Goal: Find specific page/section: Find specific page/section

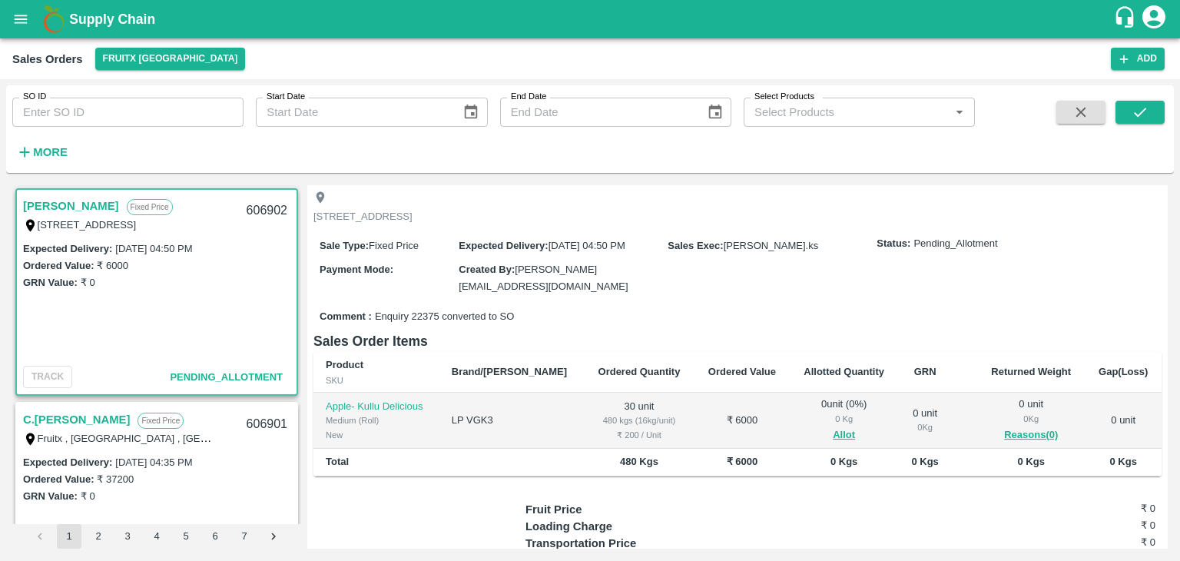
scroll to position [94, 0]
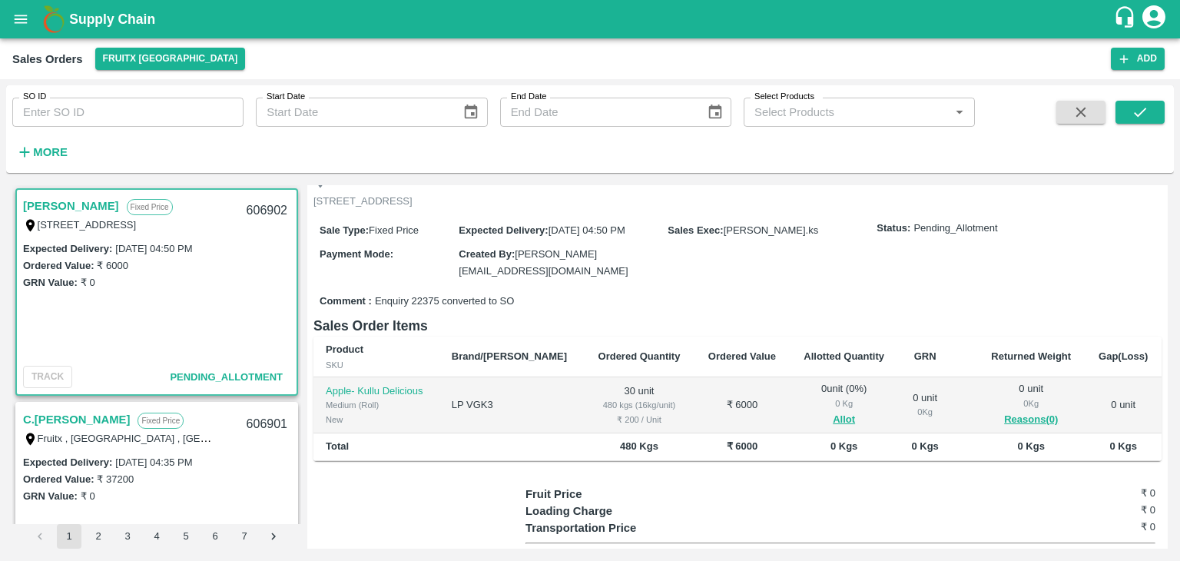
click at [52, 436] on label "Fruitx , [GEOGRAPHIC_DATA] , [GEOGRAPHIC_DATA], [GEOGRAPHIC_DATA], TAMILNADU, 6…" at bounding box center [268, 438] width 460 height 12
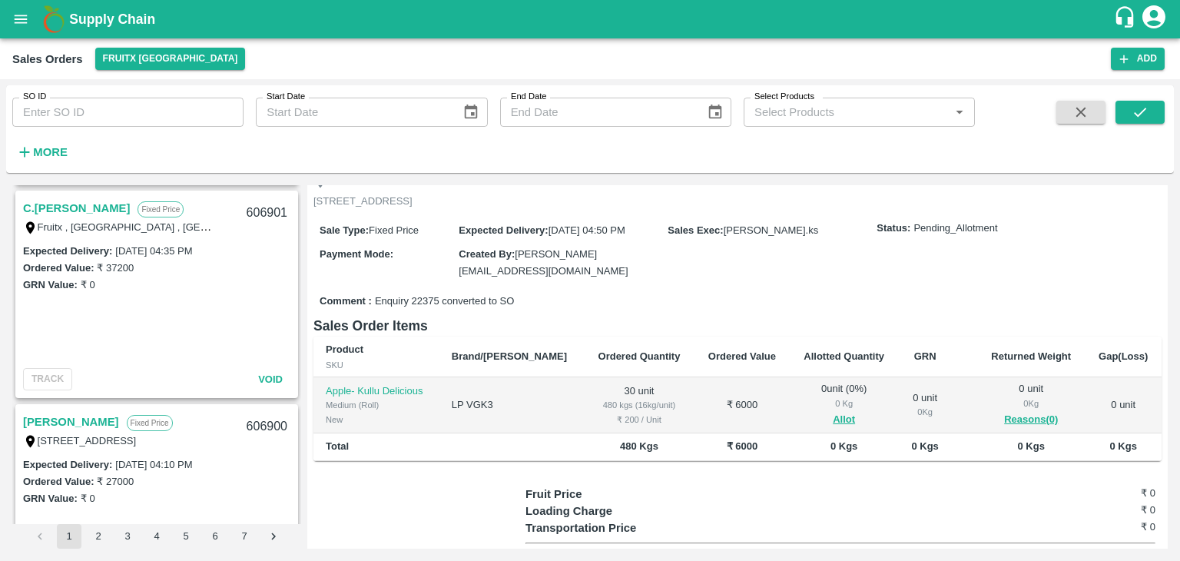
scroll to position [210, 0]
drag, startPoint x: 23, startPoint y: 204, endPoint x: 118, endPoint y: 215, distance: 95.2
click at [118, 215] on div "C.Jeelan Basha Fixed Price" at bounding box center [130, 209] width 214 height 20
copy link "C.[PERSON_NAME]"
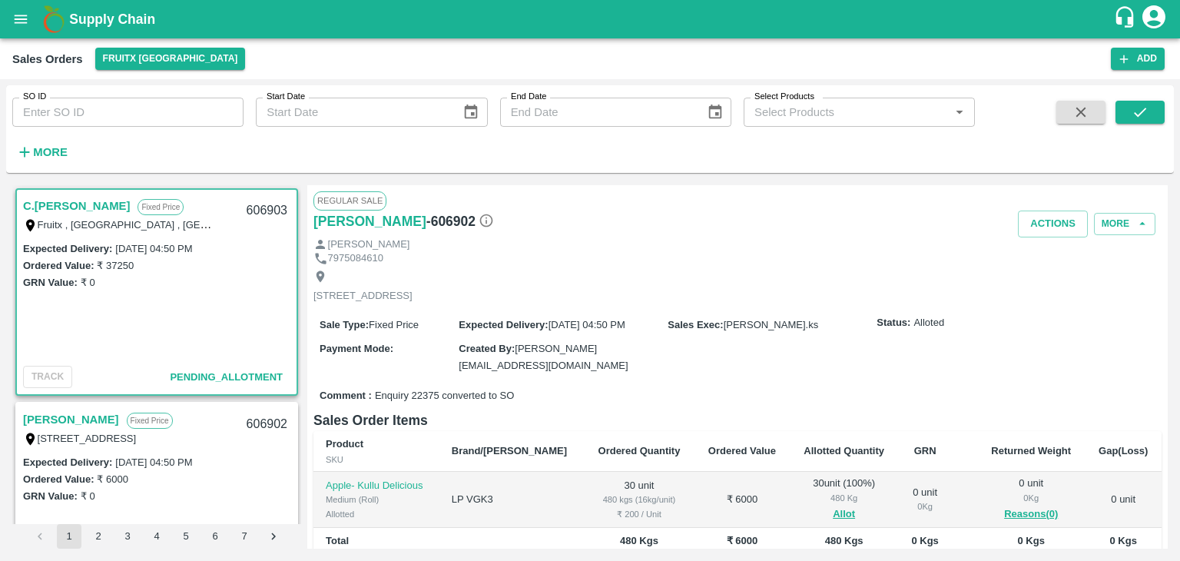
click at [94, 209] on link "C.[PERSON_NAME]" at bounding box center [76, 206] width 107 height 20
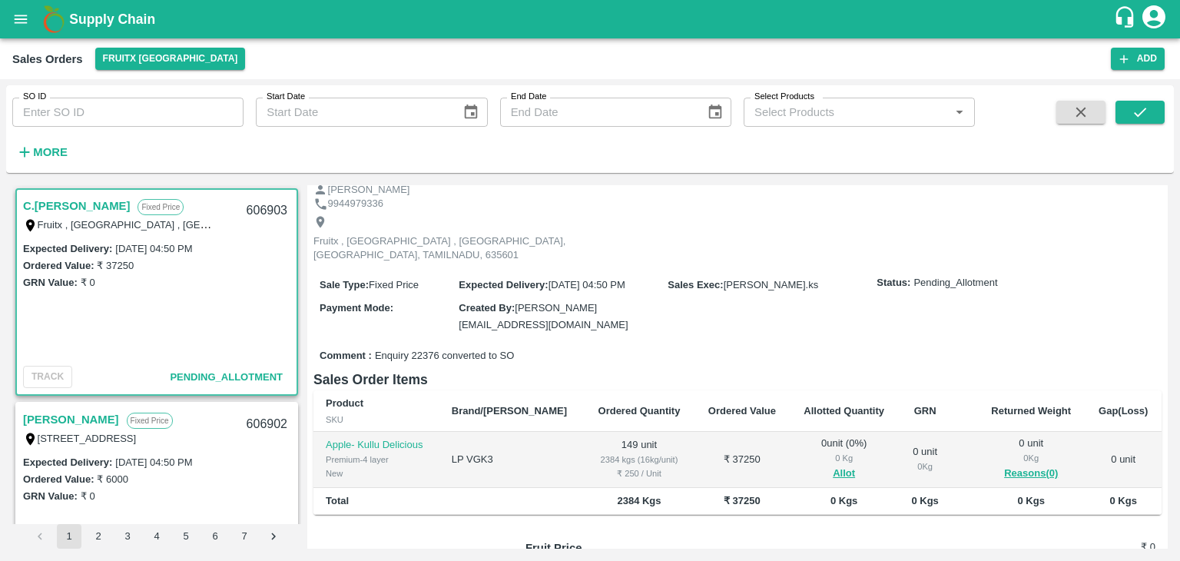
scroll to position [58, 0]
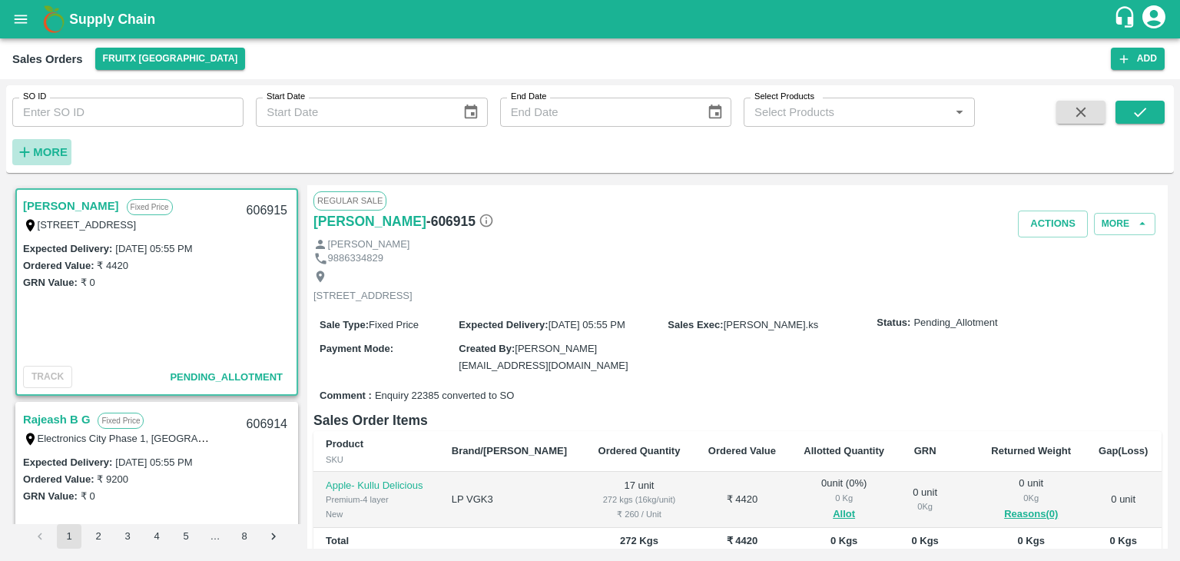
click at [40, 151] on strong "More" at bounding box center [50, 152] width 35 height 12
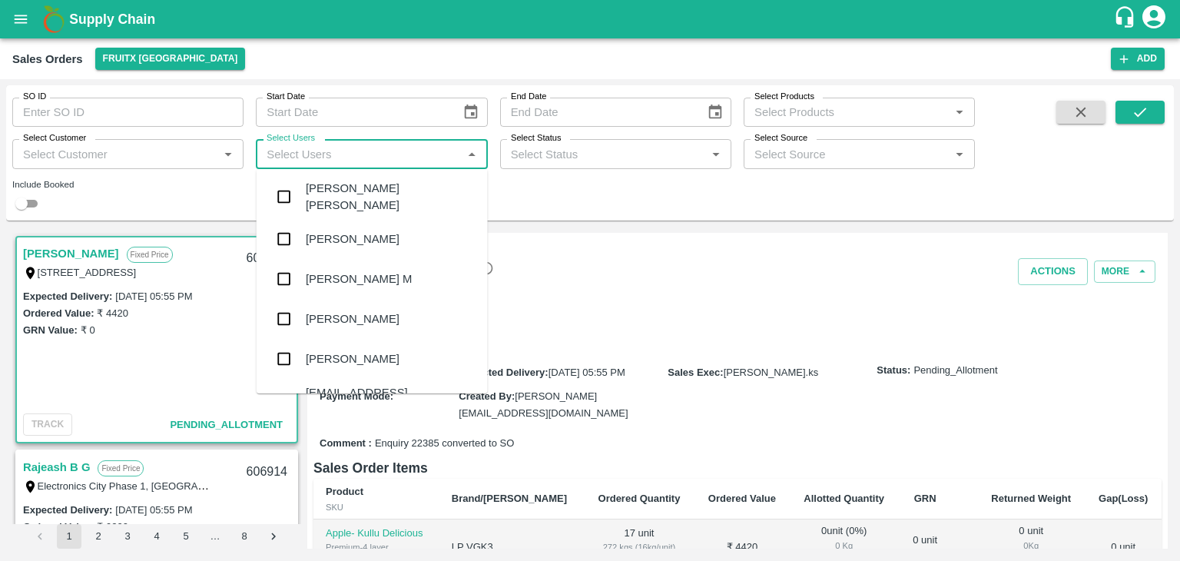
click at [348, 161] on input "Select Users" at bounding box center [358, 154] width 197 height 20
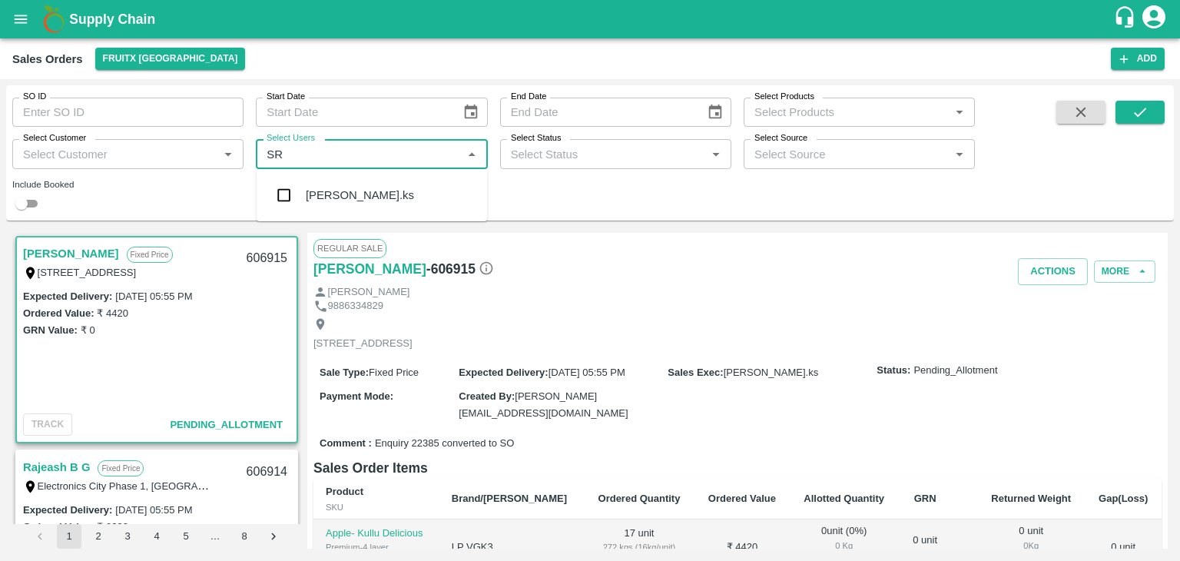
type input "SRI"
click at [330, 188] on div "[PERSON_NAME].ks" at bounding box center [360, 195] width 108 height 17
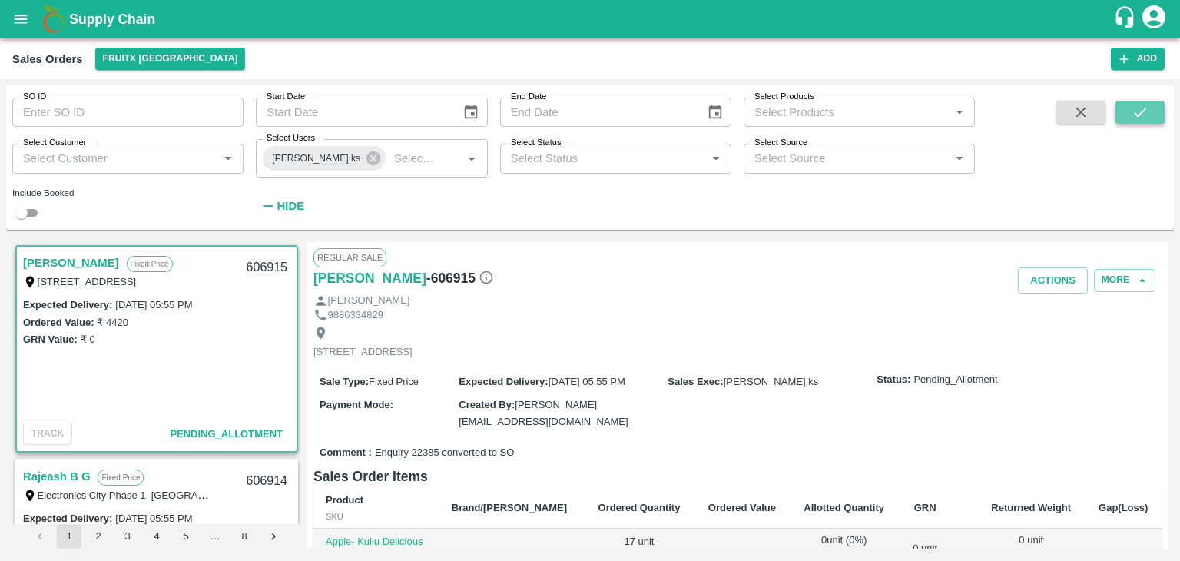
click at [1142, 113] on icon "submit" at bounding box center [1140, 112] width 12 height 9
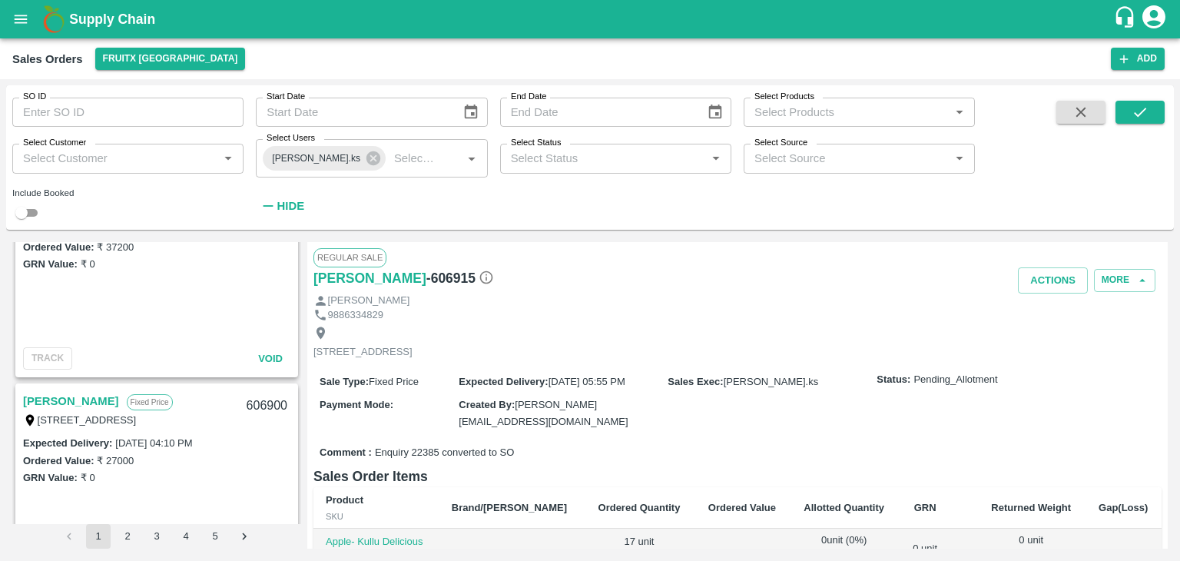
scroll to position [2424, 0]
click at [83, 400] on link "[PERSON_NAME]" at bounding box center [71, 401] width 96 height 20
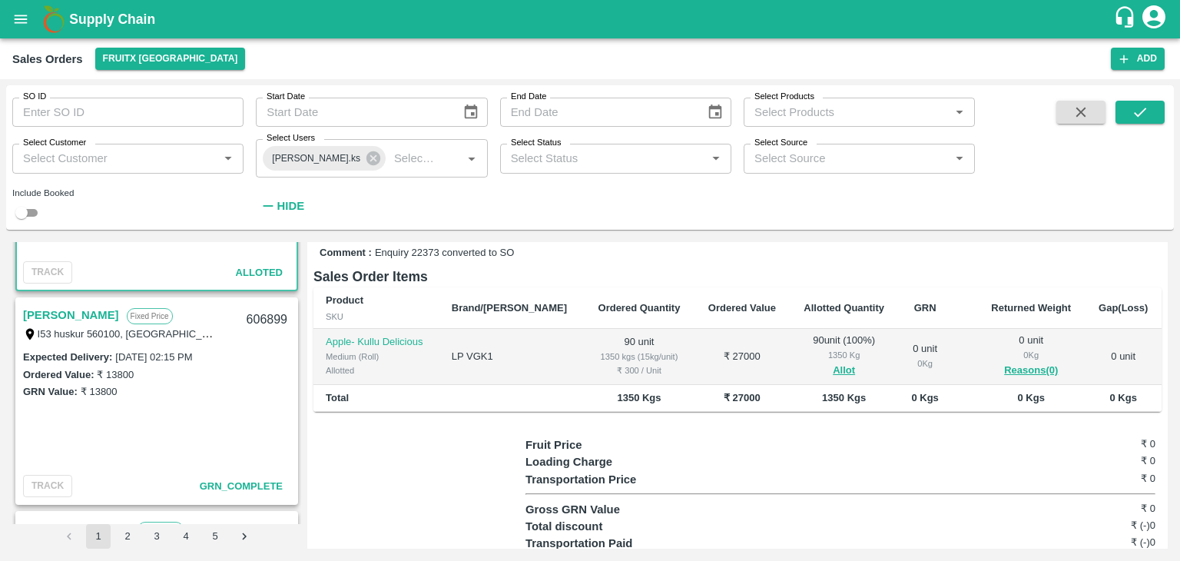
scroll to position [2722, 0]
click at [41, 307] on link "[PERSON_NAME]" at bounding box center [71, 317] width 96 height 20
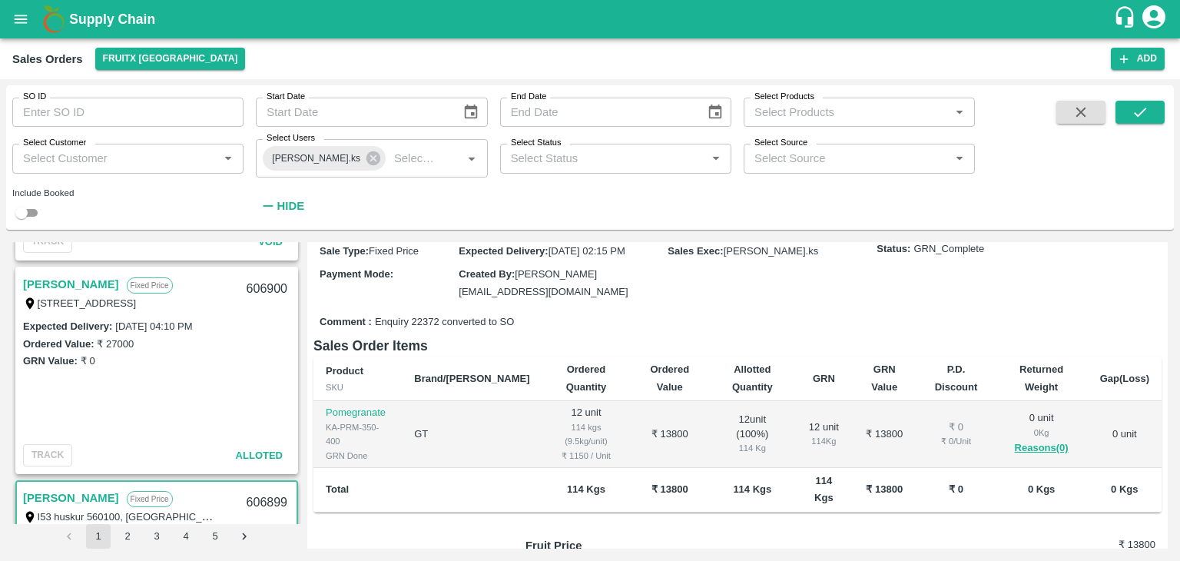
scroll to position [2538, 0]
click at [70, 280] on link "[PERSON_NAME]" at bounding box center [71, 287] width 96 height 20
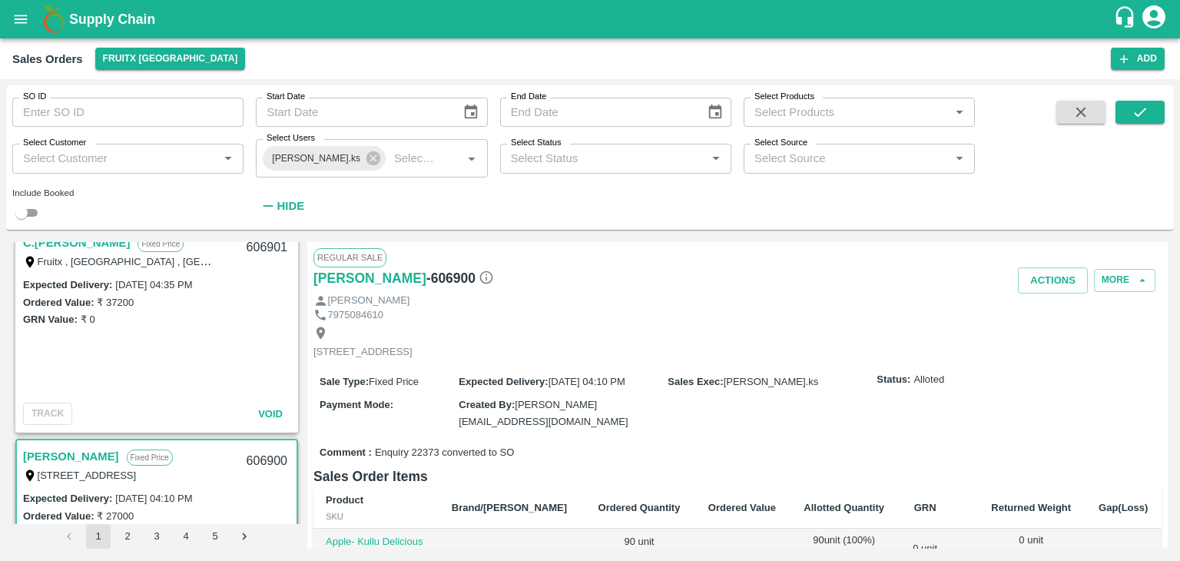
scroll to position [2329, 0]
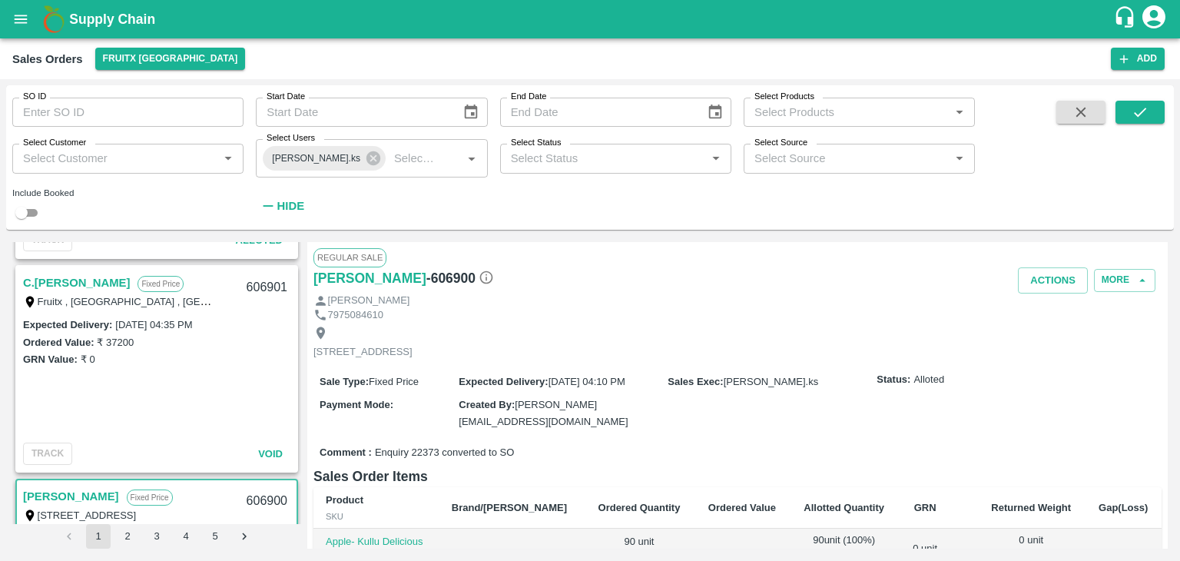
click at [65, 277] on link "C.[PERSON_NAME]" at bounding box center [76, 283] width 107 height 20
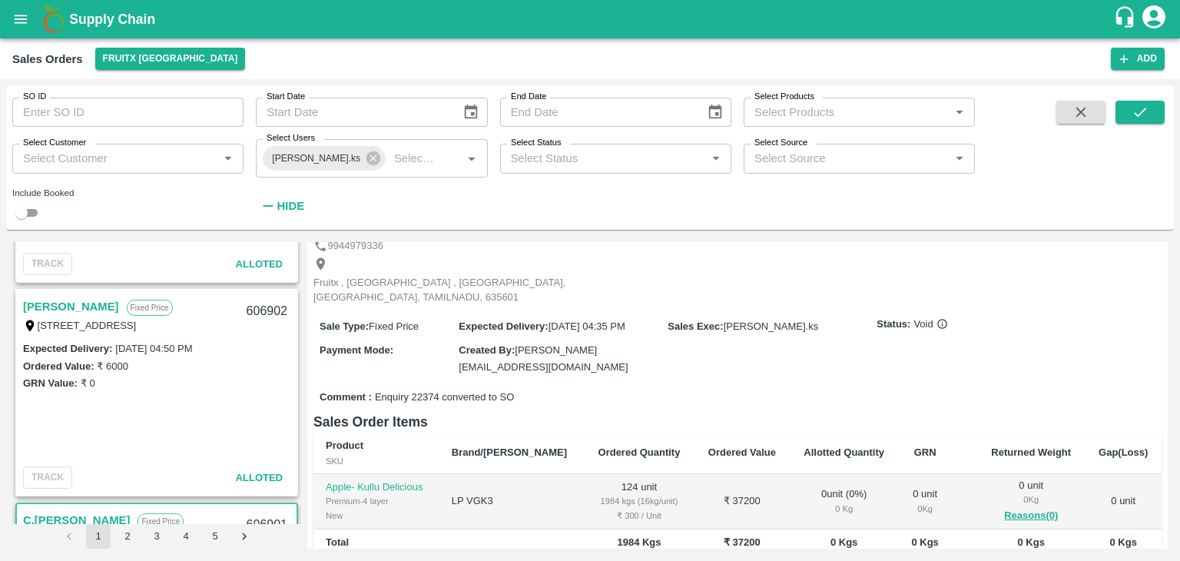
scroll to position [2089, 0]
click at [85, 300] on link "[PERSON_NAME]" at bounding box center [71, 309] width 96 height 20
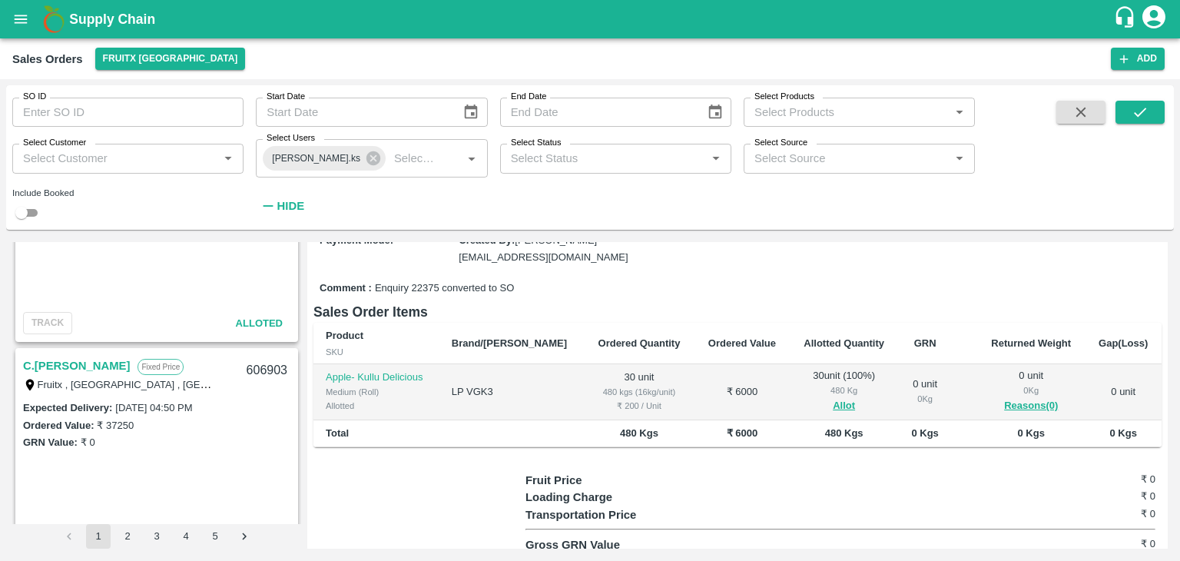
scroll to position [1733, 0]
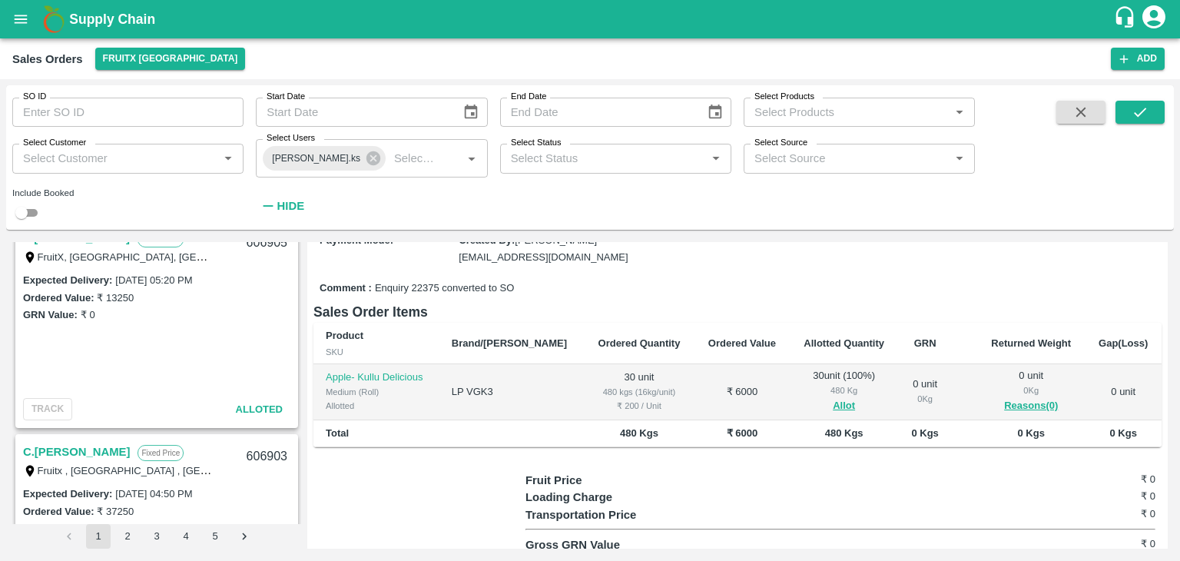
click at [41, 446] on link "C.[PERSON_NAME]" at bounding box center [76, 452] width 107 height 20
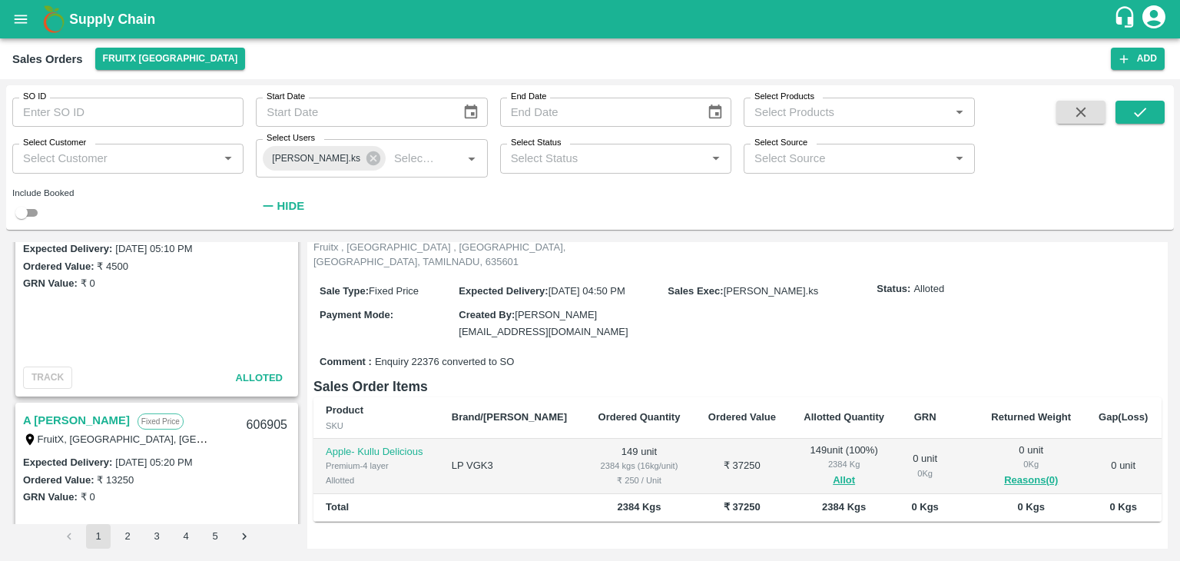
scroll to position [1548, 0]
click at [45, 415] on link "A [PERSON_NAME]" at bounding box center [76, 423] width 107 height 20
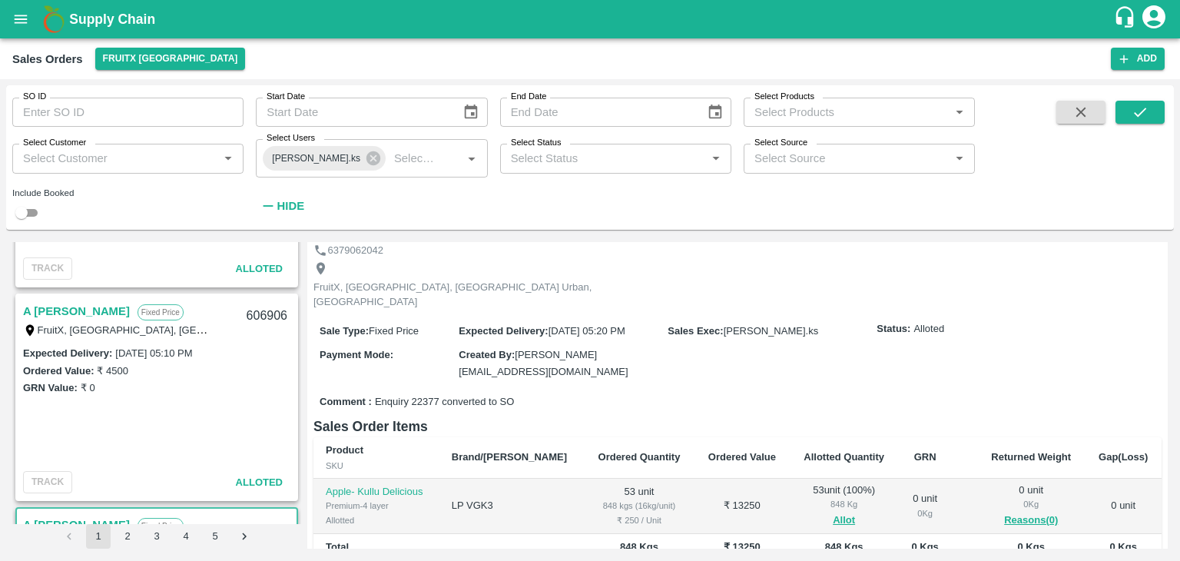
scroll to position [1429, 0]
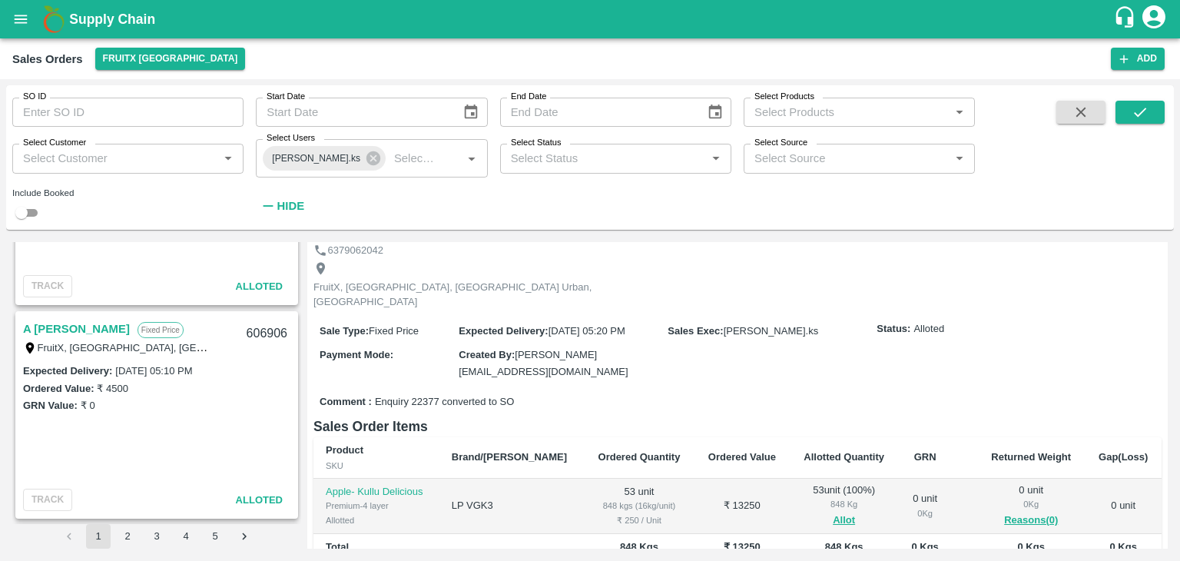
click at [43, 326] on link "A [PERSON_NAME]" at bounding box center [76, 329] width 107 height 20
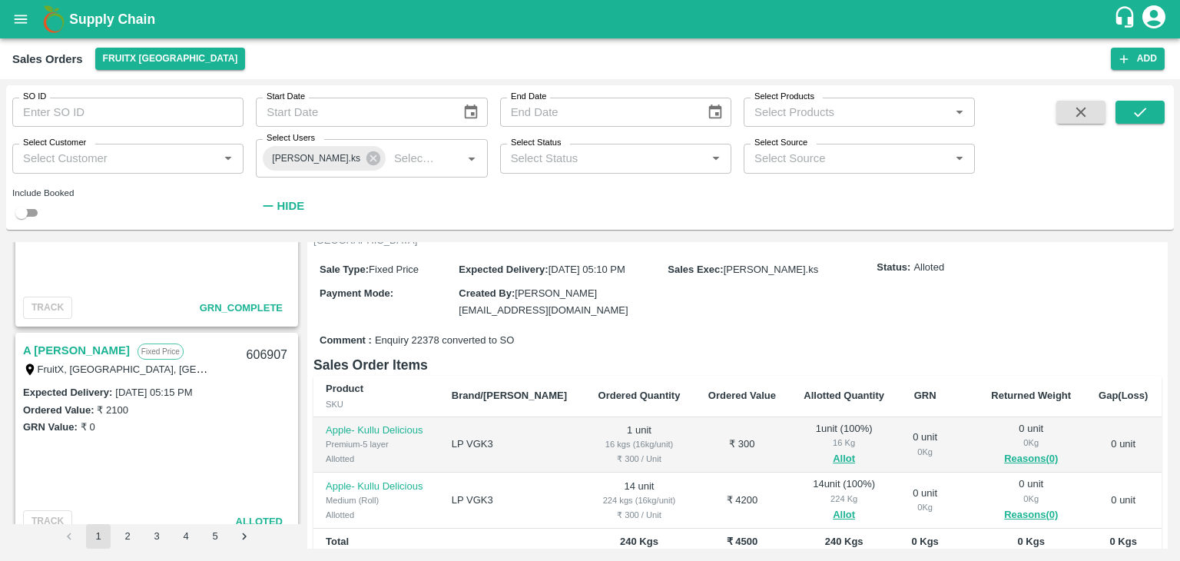
scroll to position [1195, 0]
click at [65, 350] on link "A [PERSON_NAME]" at bounding box center [76, 349] width 107 height 20
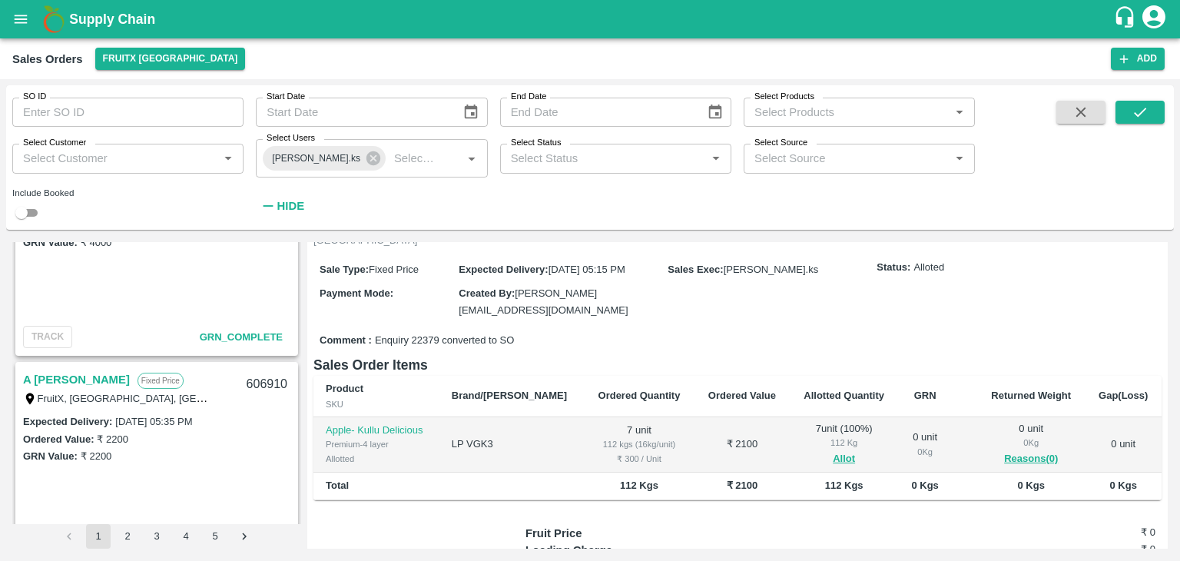
scroll to position [943, 0]
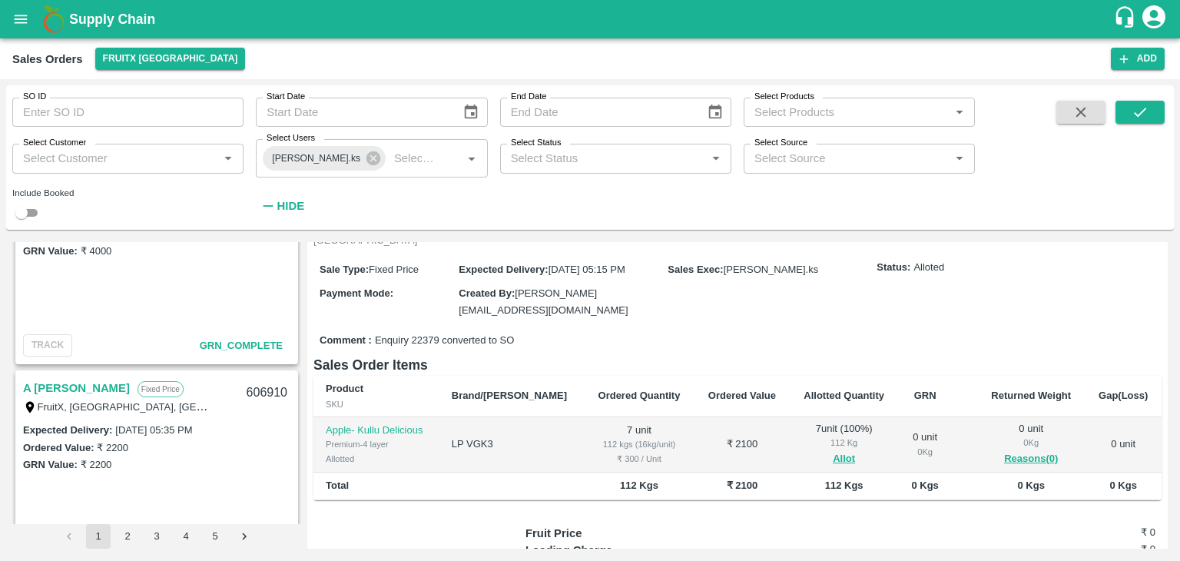
click at [56, 393] on link "A [PERSON_NAME]" at bounding box center [76, 388] width 107 height 20
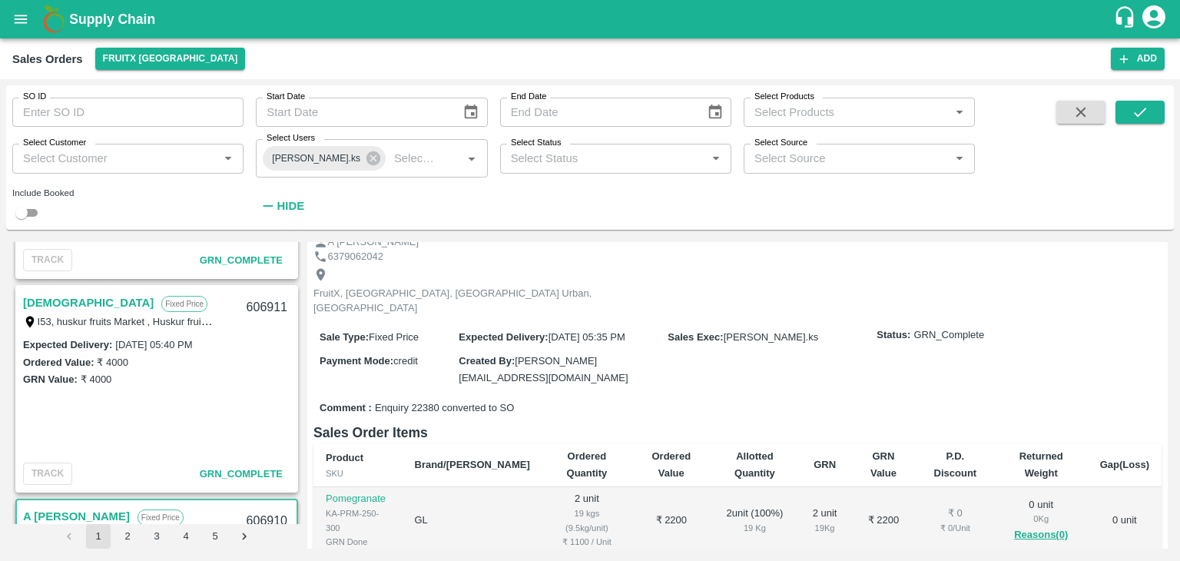
scroll to position [799, 0]
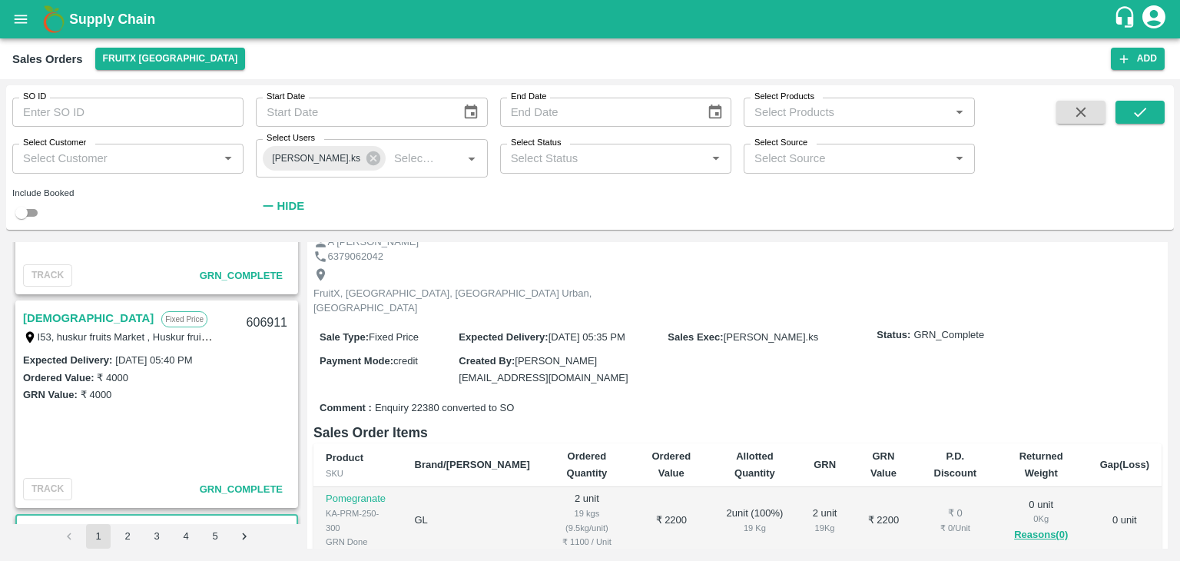
click at [46, 314] on link "[DEMOGRAPHIC_DATA]" at bounding box center [88, 318] width 131 height 20
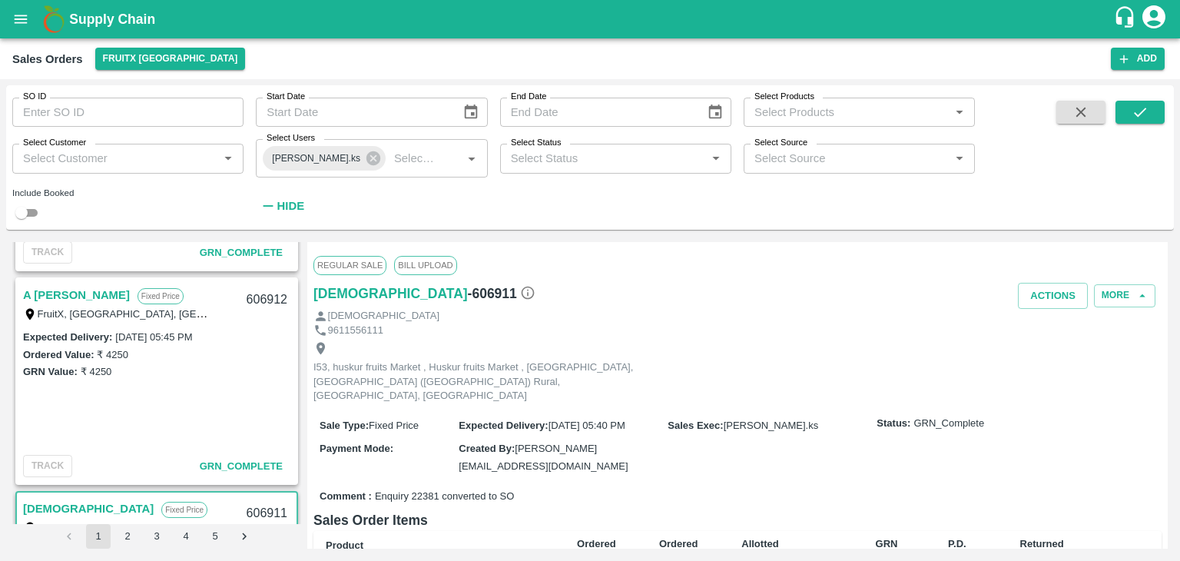
scroll to position [593, 0]
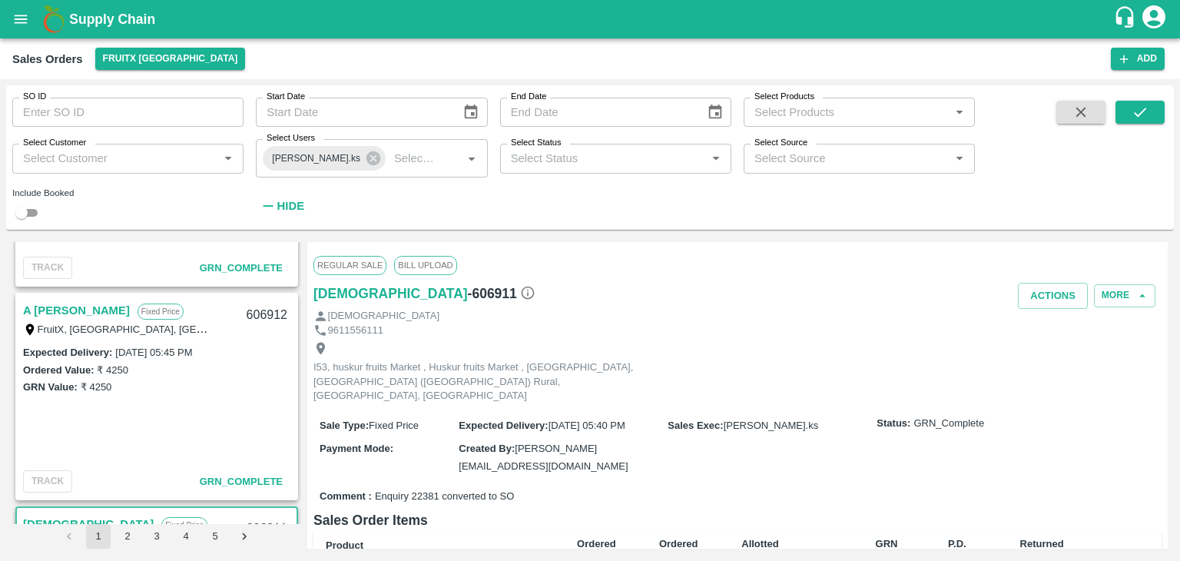
click at [55, 302] on link "A [PERSON_NAME]" at bounding box center [76, 310] width 107 height 20
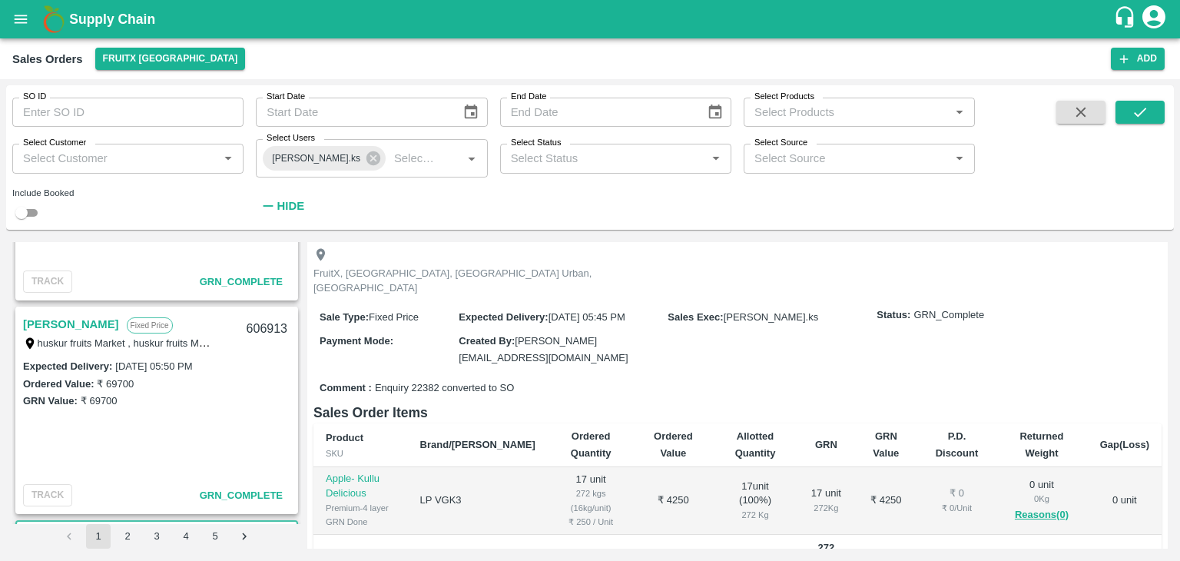
scroll to position [321, 0]
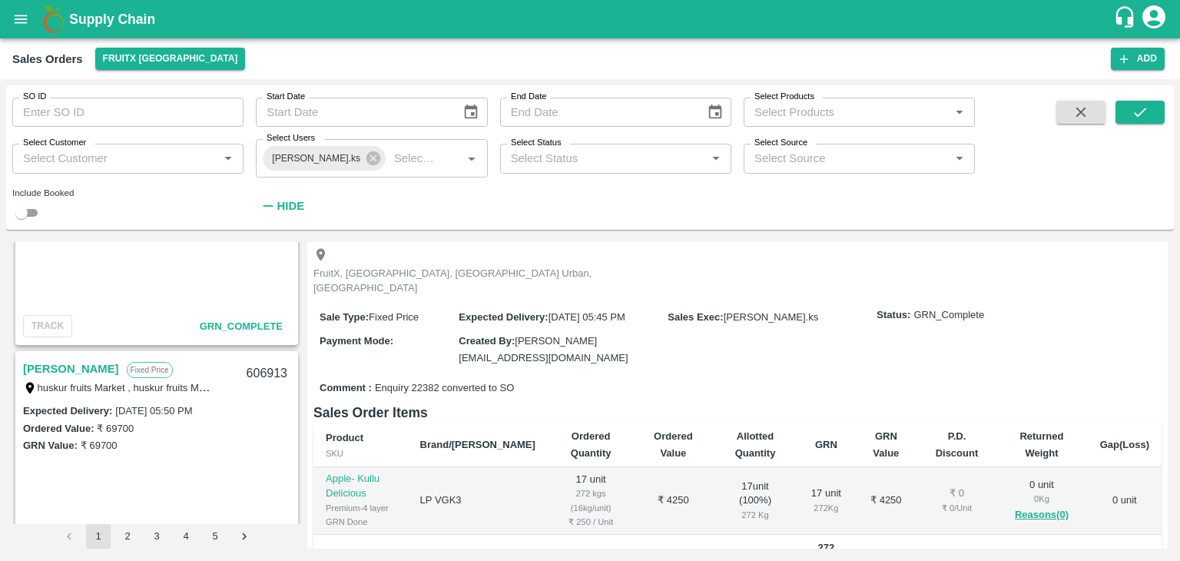
click at [65, 359] on link "Samynathan" at bounding box center [71, 369] width 96 height 20
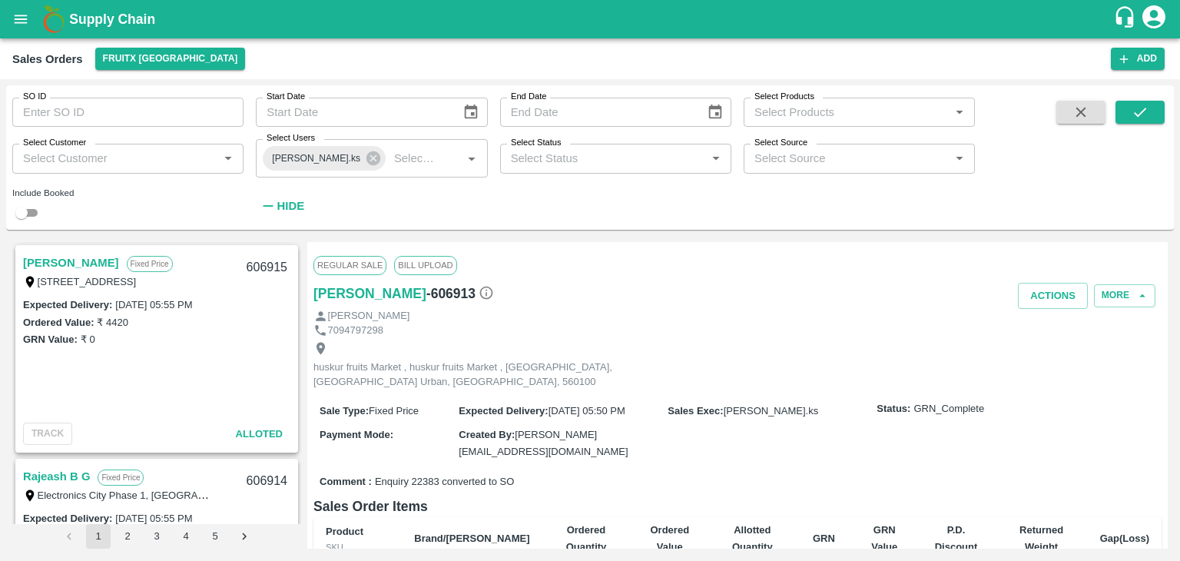
click at [65, 268] on link "Shashikala" at bounding box center [71, 263] width 96 height 20
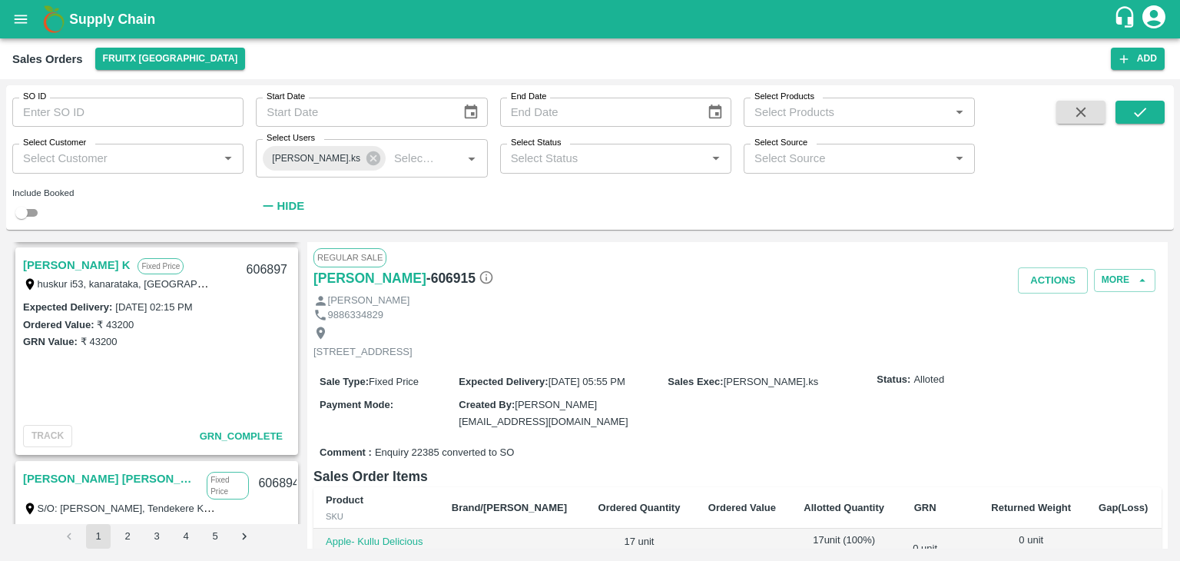
scroll to position [3202, 0]
click at [93, 104] on input "SO ID" at bounding box center [127, 112] width 231 height 29
type input "6"
